Goal: Information Seeking & Learning: Learn about a topic

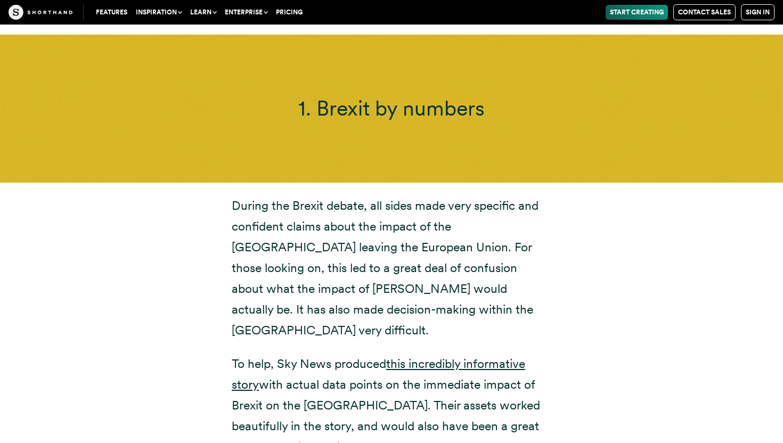
scroll to position [3861, 0]
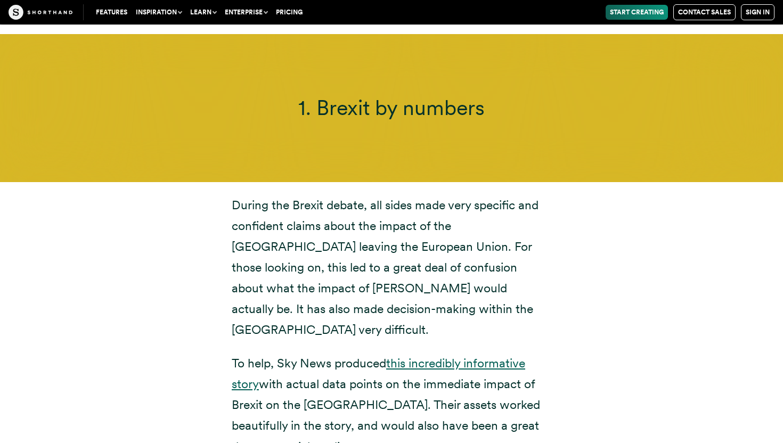
click at [460, 356] on link "this incredibly informative story" at bounding box center [378, 374] width 293 height 36
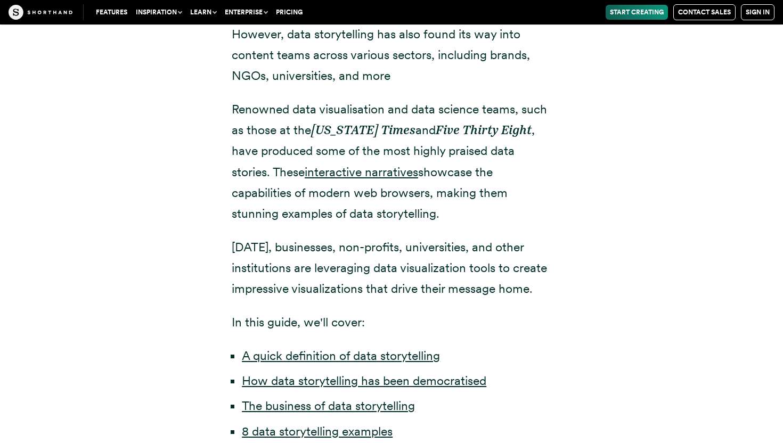
scroll to position [593, 0]
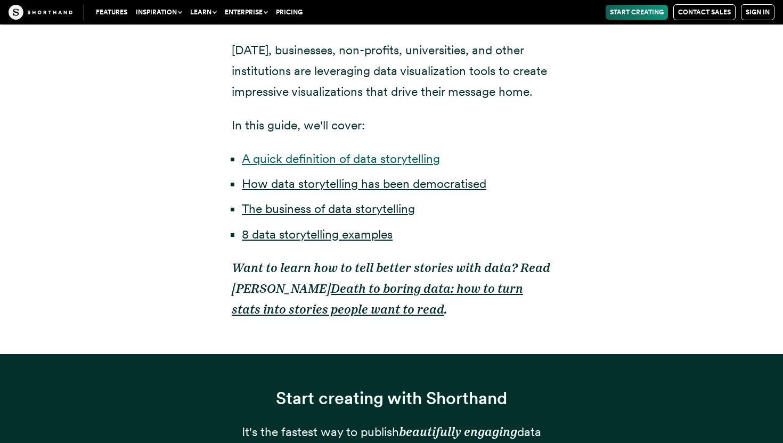
click at [365, 159] on link "A quick definition of data storytelling" at bounding box center [341, 158] width 198 height 15
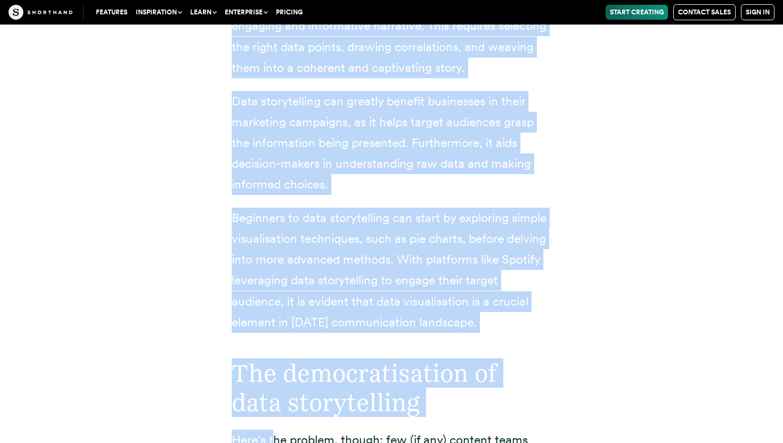
scroll to position [1616, 0]
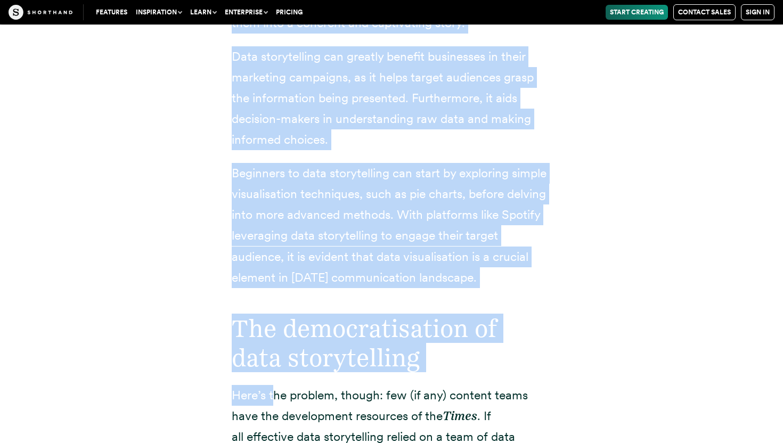
drag, startPoint x: 232, startPoint y: 62, endPoint x: 516, endPoint y: 280, distance: 358.8
click at [517, 281] on div "What is data storytelling? Data storytelling involves using data to craft a com…" at bounding box center [391, 22] width 319 height 531
copy div "What is data storytelling? Data storytelling involves using data to craft a com…"
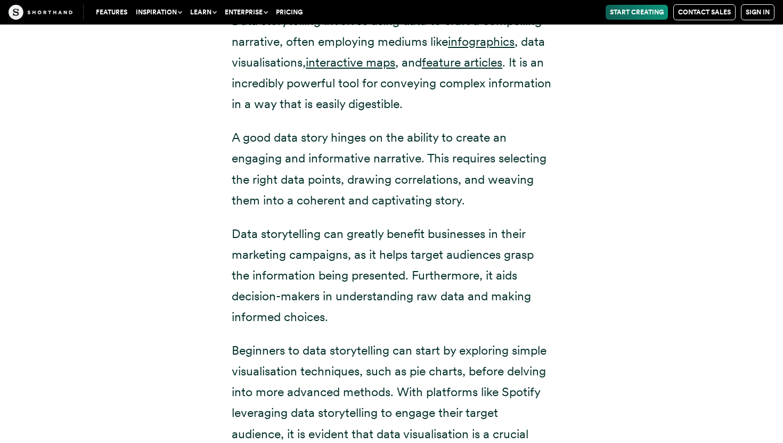
click at [342, 7] on nav "Features Inspiration Use Cases Shorthand is perfect for a wide range of content…" at bounding box center [428, 12] width 691 height 16
click at [351, 8] on nav "Features Inspiration Use Cases Shorthand is perfect for a wide range of content…" at bounding box center [428, 12] width 691 height 16
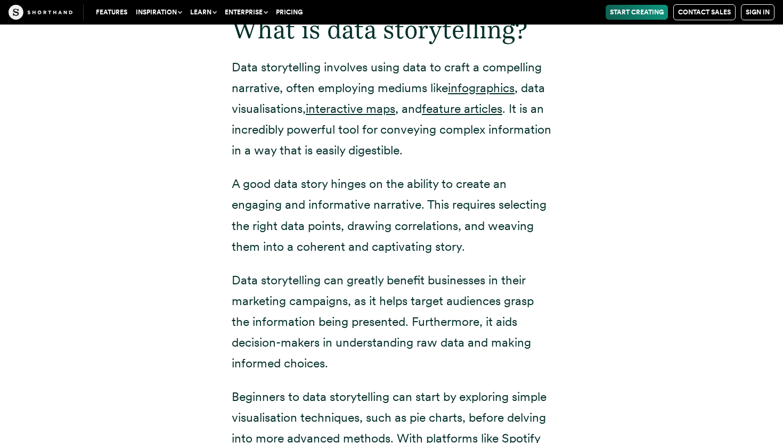
scroll to position [1390, 0]
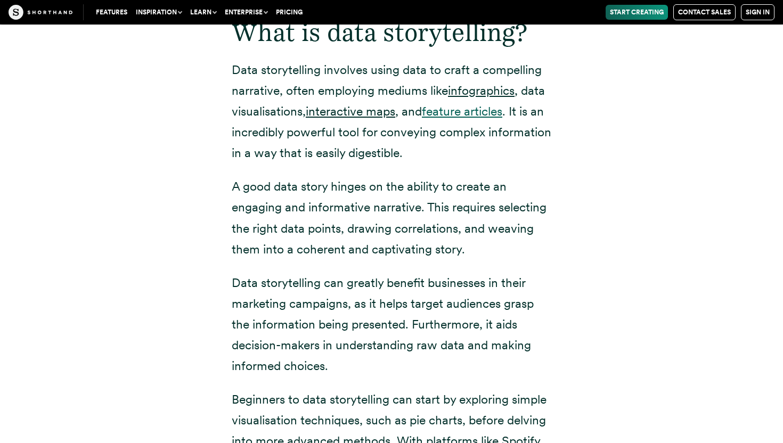
click at [454, 117] on link "feature articles" at bounding box center [462, 111] width 80 height 15
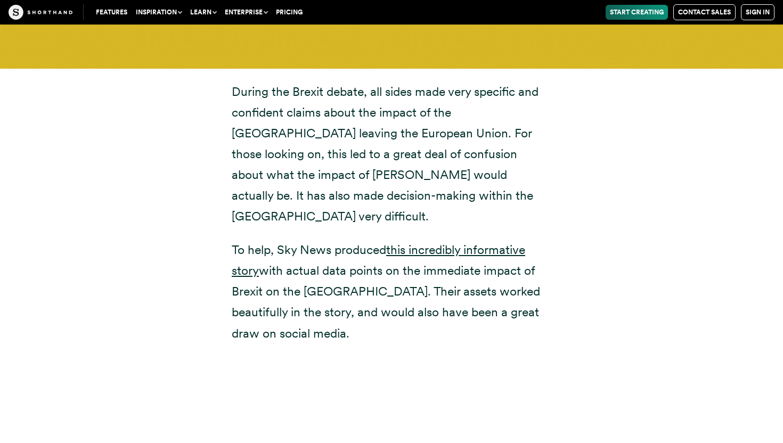
scroll to position [3921, 0]
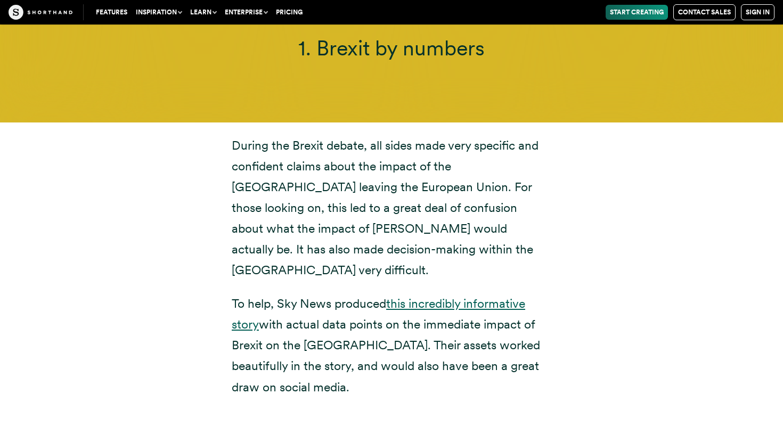
click at [439, 296] on link "this incredibly informative story" at bounding box center [378, 314] width 293 height 36
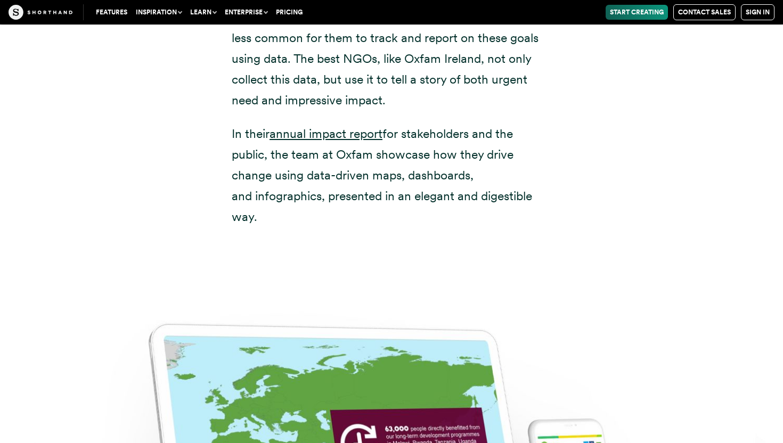
scroll to position [5528, 0]
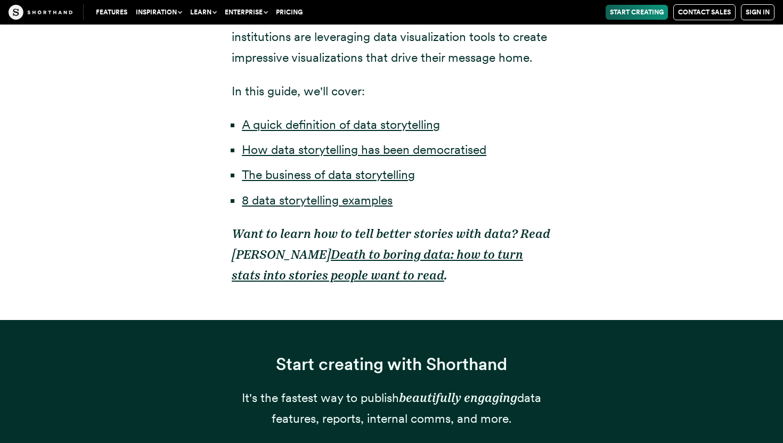
scroll to position [781, 0]
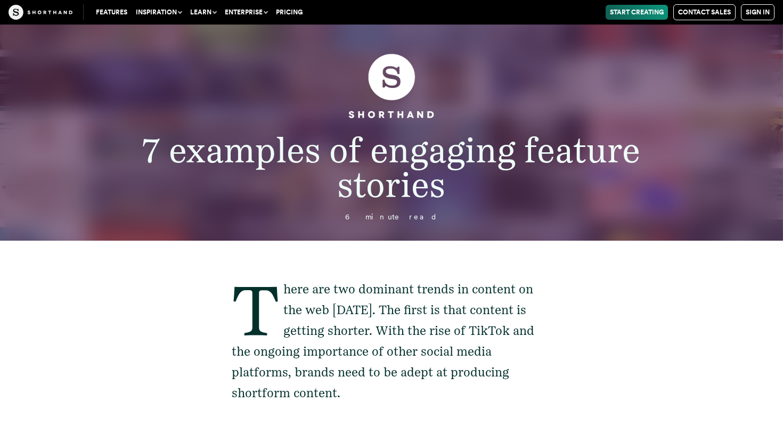
scroll to position [376, 0]
